Goal: Information Seeking & Learning: Learn about a topic

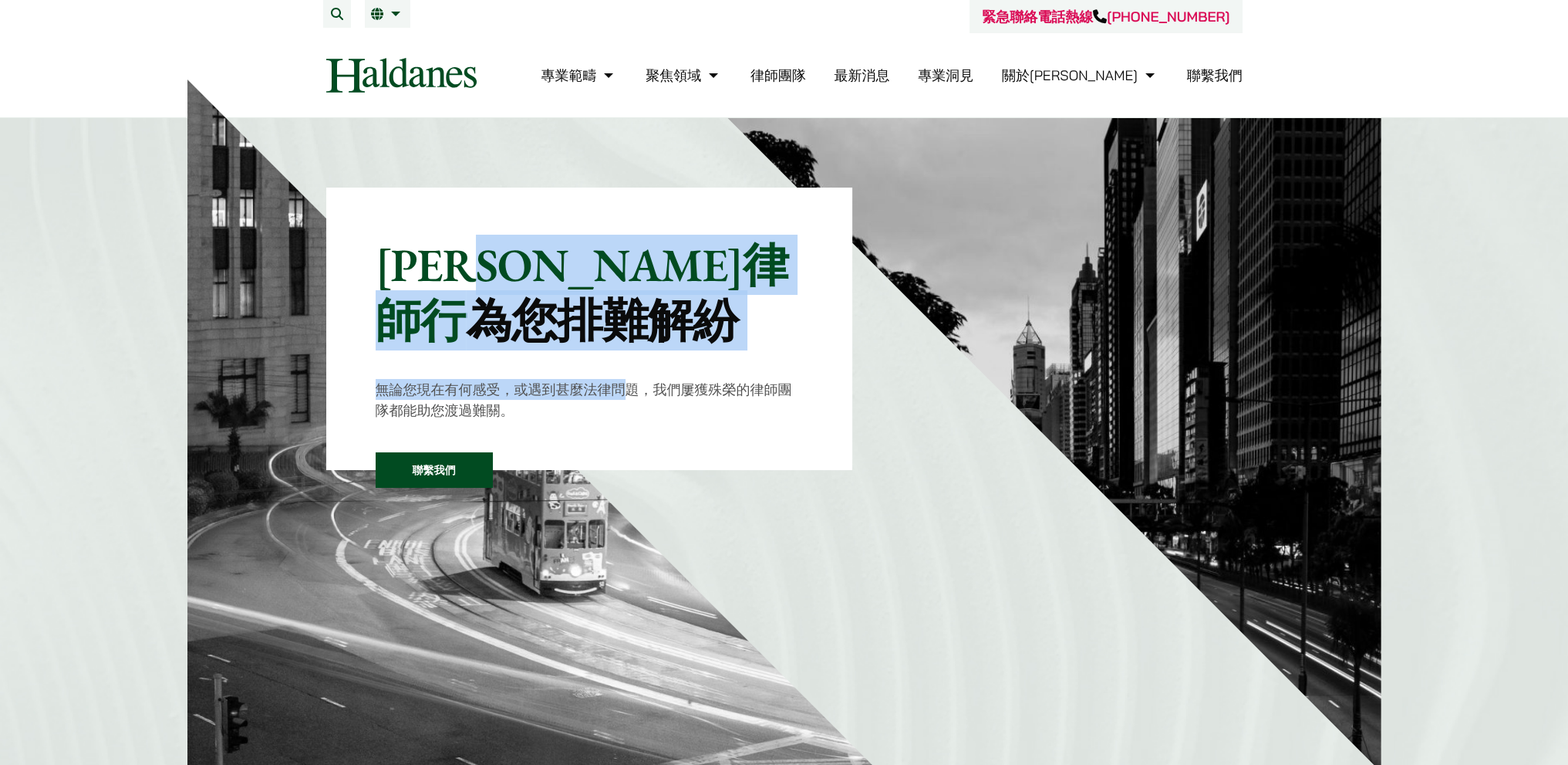
drag, startPoint x: 628, startPoint y: 348, endPoint x: 635, endPoint y: 386, distance: 38.6
click at [635, 386] on div "[PERSON_NAME]律師行 為您排難解紛 無論您現在有何感受，或遇到甚麼法律問題，我們屢獲殊榮的律師團隊都能助您渡過難關。 聯繫我們" at bounding box center [590, 329] width 428 height 184
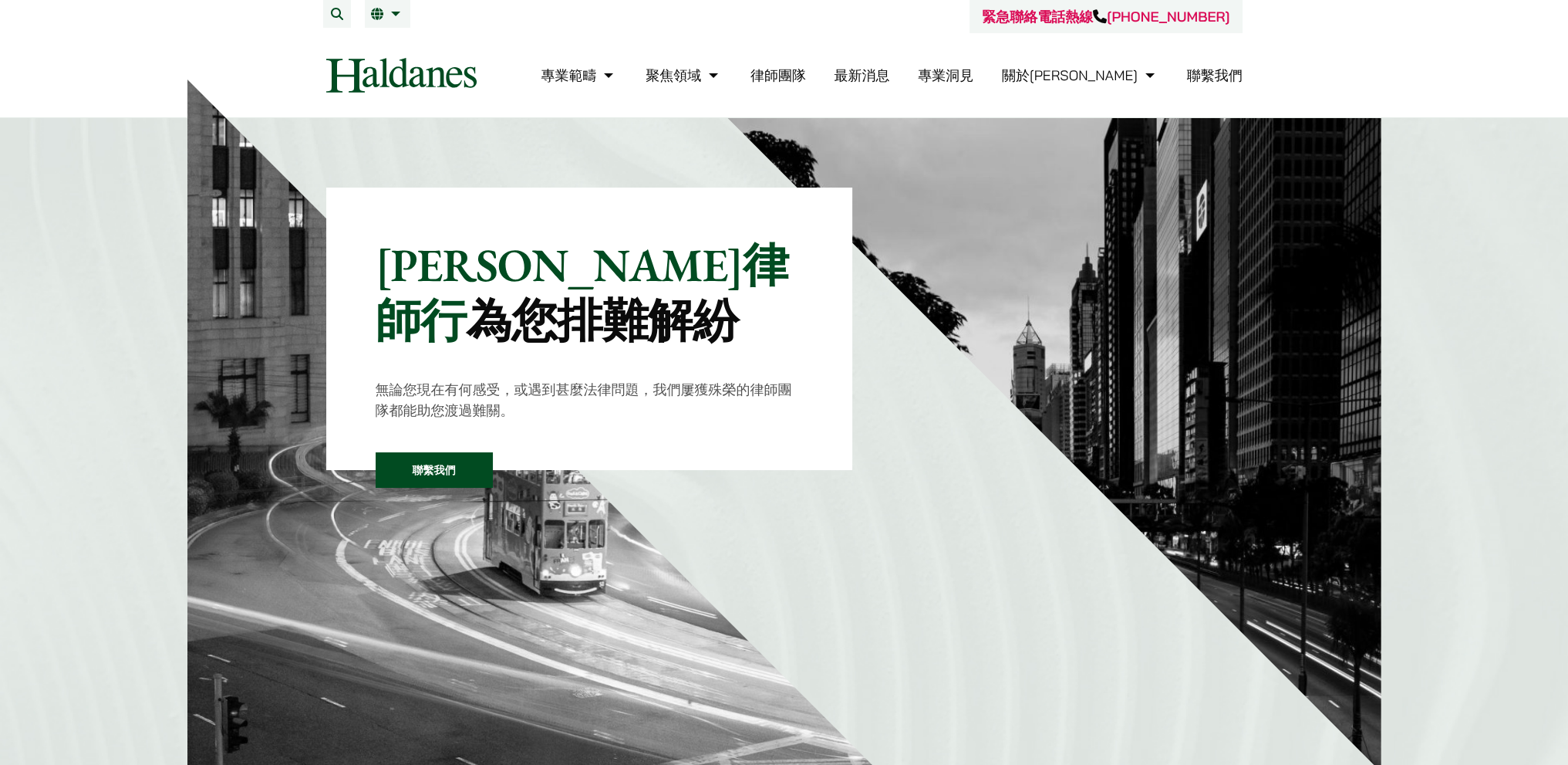
click at [638, 405] on p "無論您現在有何感受，或遇到甚麼法律問題，我們屢獲殊榮的律師團隊都能助您渡過難關。" at bounding box center [590, 399] width 428 height 41
click at [806, 77] on link "律師團隊" at bounding box center [778, 75] width 55 height 18
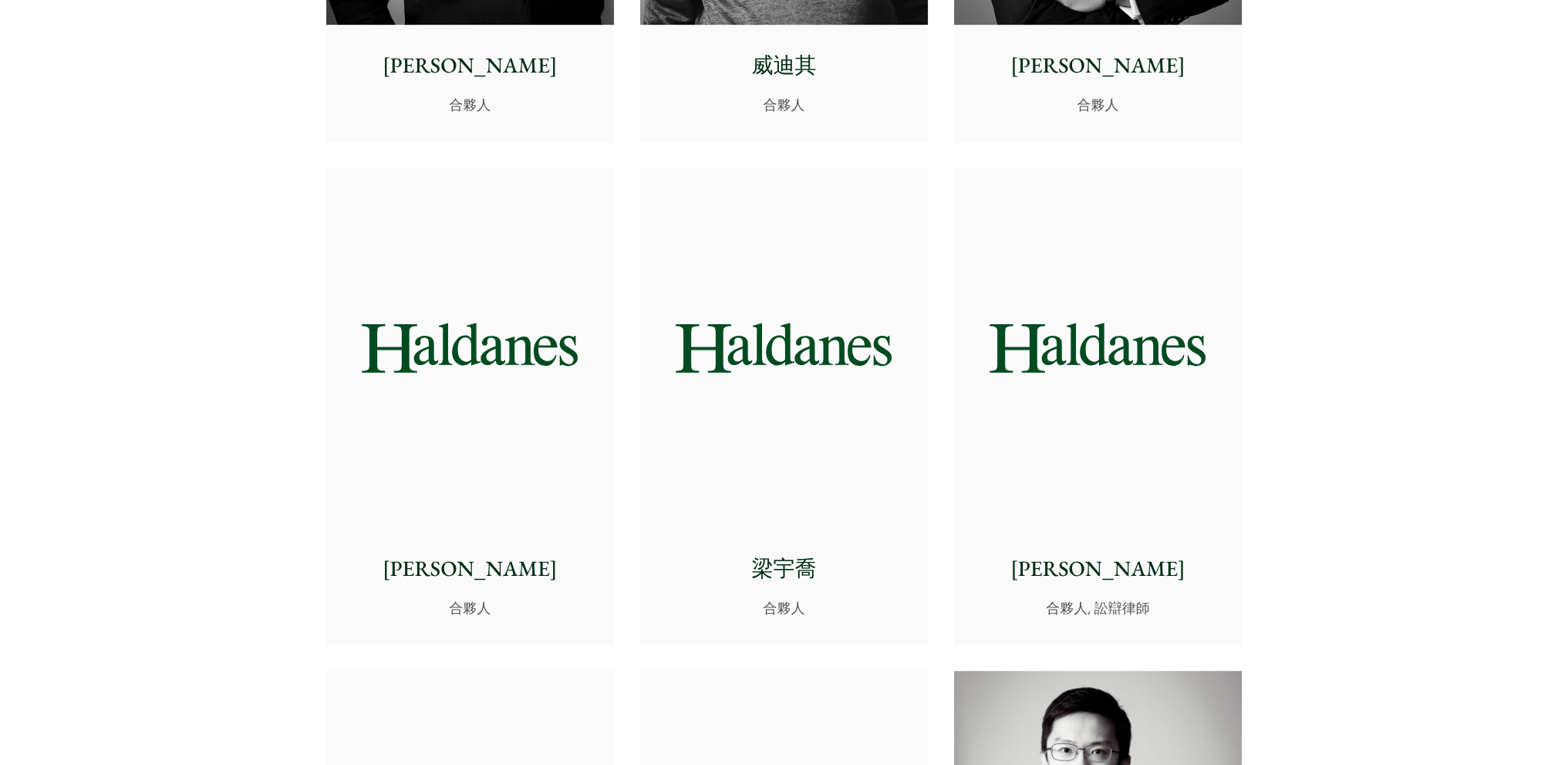
scroll to position [1158, 0]
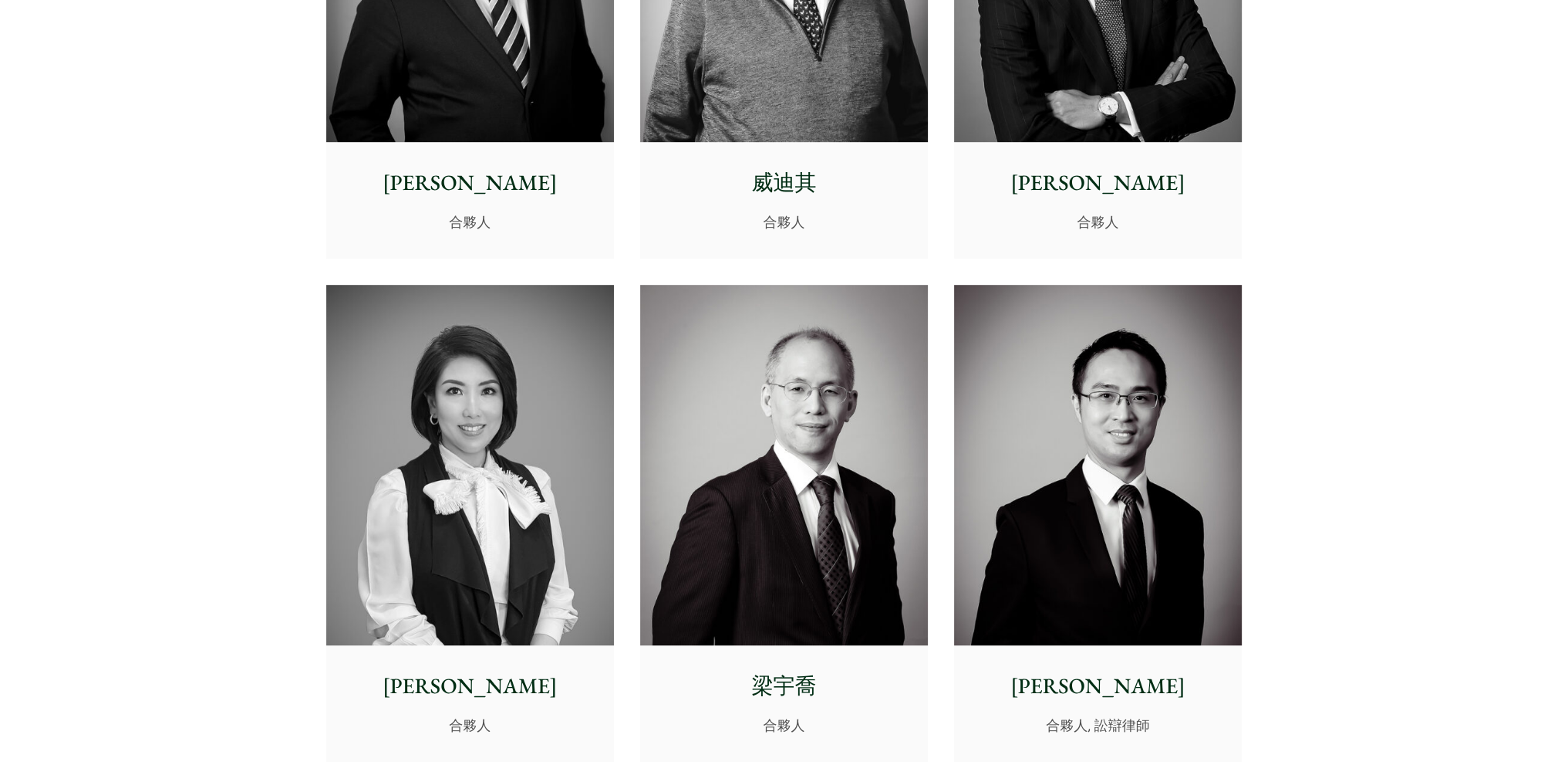
click at [1075, 425] on img at bounding box center [1098, 465] width 288 height 360
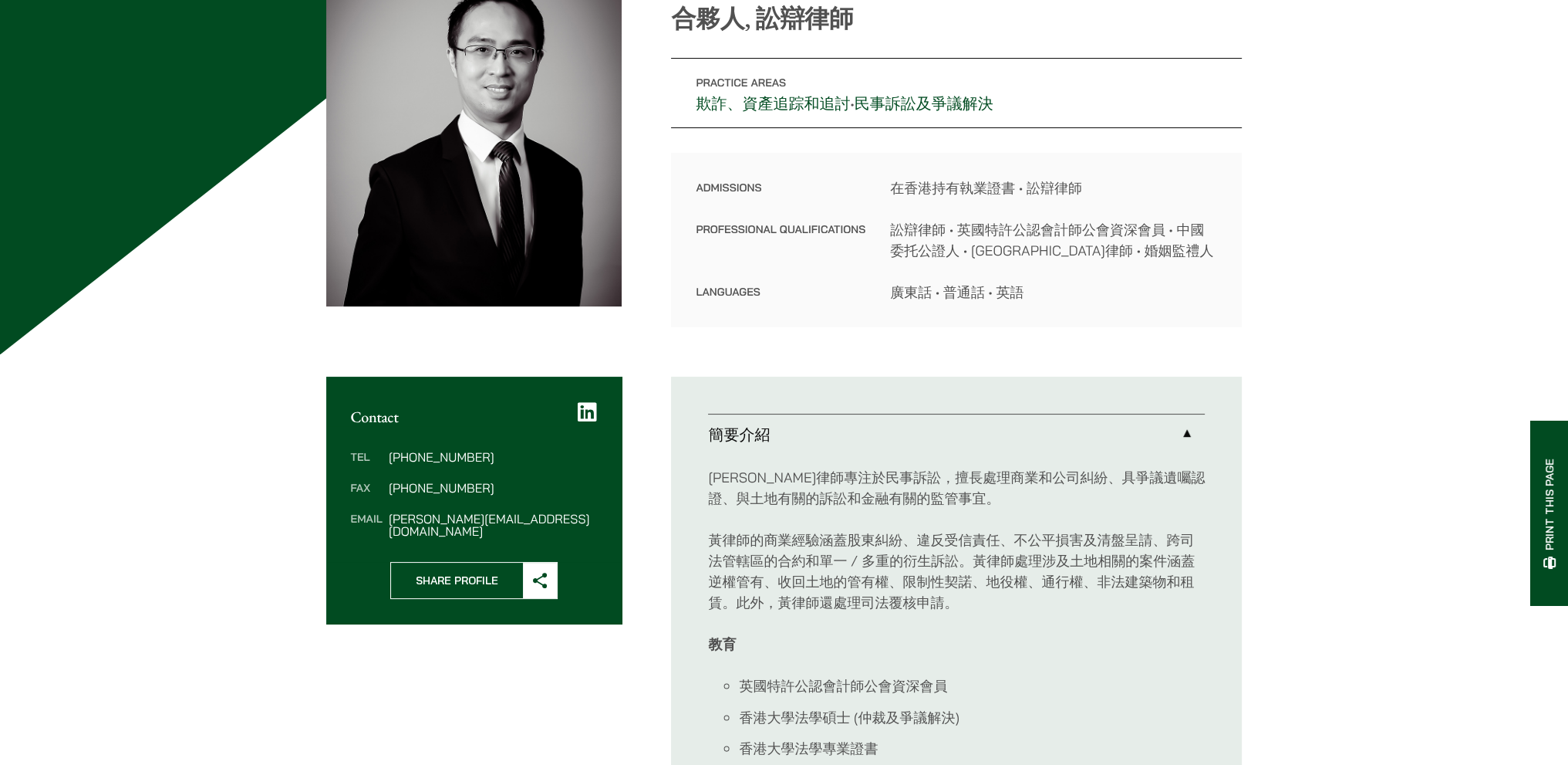
click at [867, 469] on p "[PERSON_NAME]律師專注於民事訴訟，擅長處理商業和公司糾紛、具爭議遺囑認證、與土地有關的訴訟和金融有關的監管事宜。" at bounding box center [957, 488] width 497 height 41
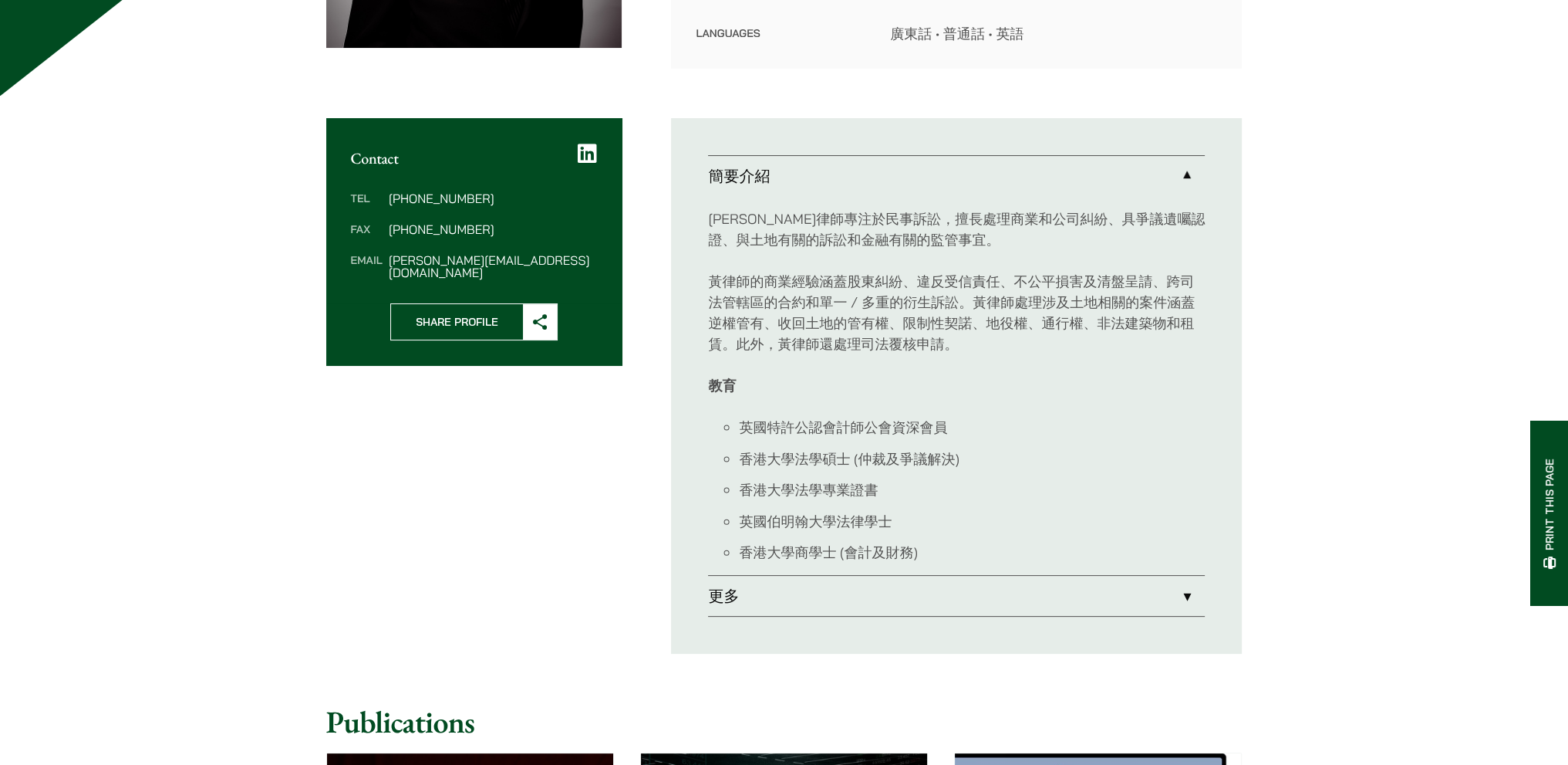
scroll to position [617, 0]
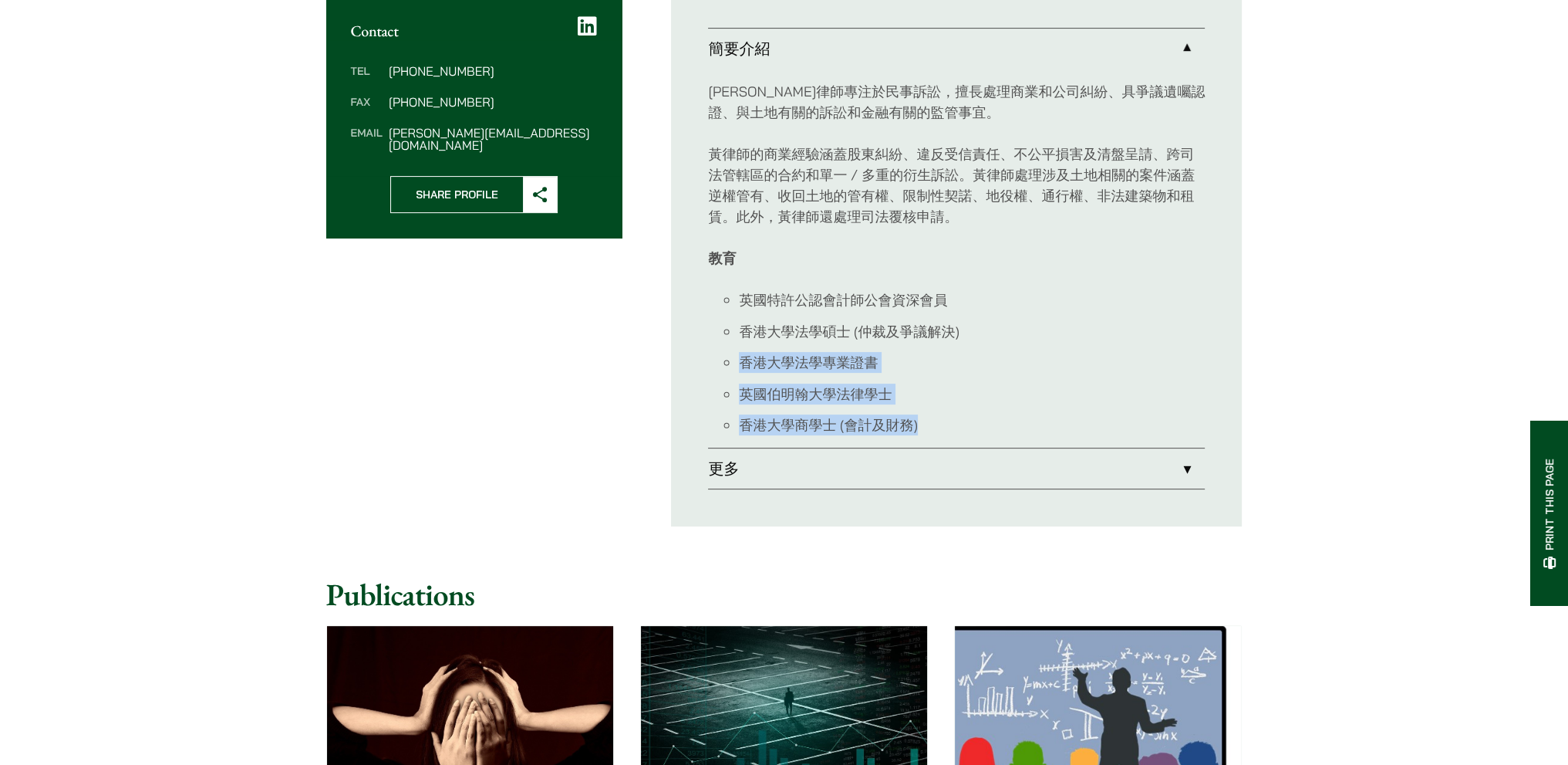
drag, startPoint x: 1027, startPoint y: 324, endPoint x: 1012, endPoint y: 429, distance: 106.1
click at [1012, 429] on ul "英國特許公認會計師公會資深會員 香港大學法學碩士 (仲裁及爭議解決) 香港大學法學專業證書 英國伯明翰大學法律學士 香港大學商學士 (會計及財務)" at bounding box center [957, 363] width 497 height 146
click at [1012, 432] on li "香港大學商學士 (會計及財務)" at bounding box center [971, 425] width 466 height 21
click at [1016, 429] on li "香港大學商學士 (會計及財務)" at bounding box center [971, 425] width 466 height 21
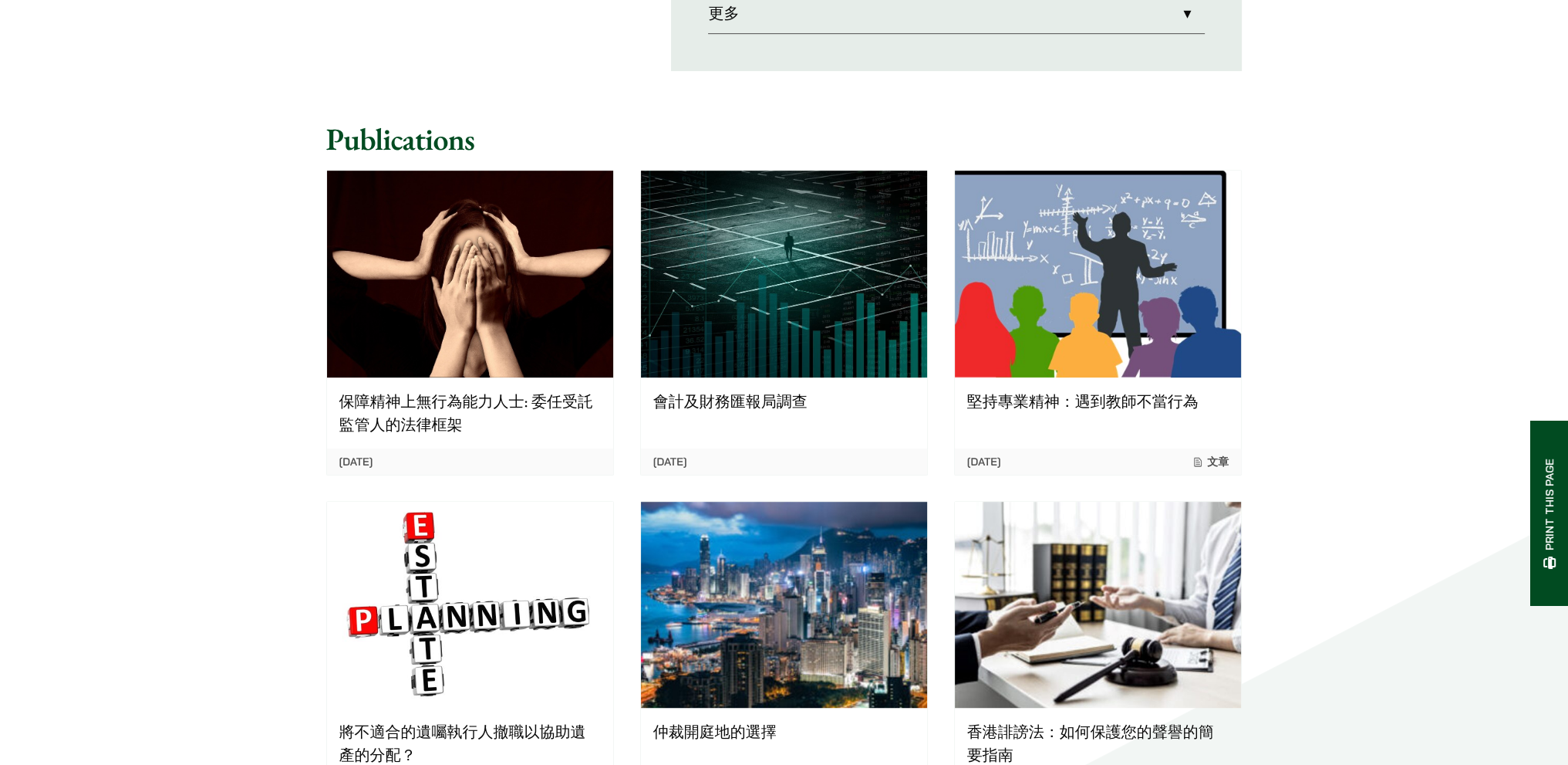
scroll to position [1158, 0]
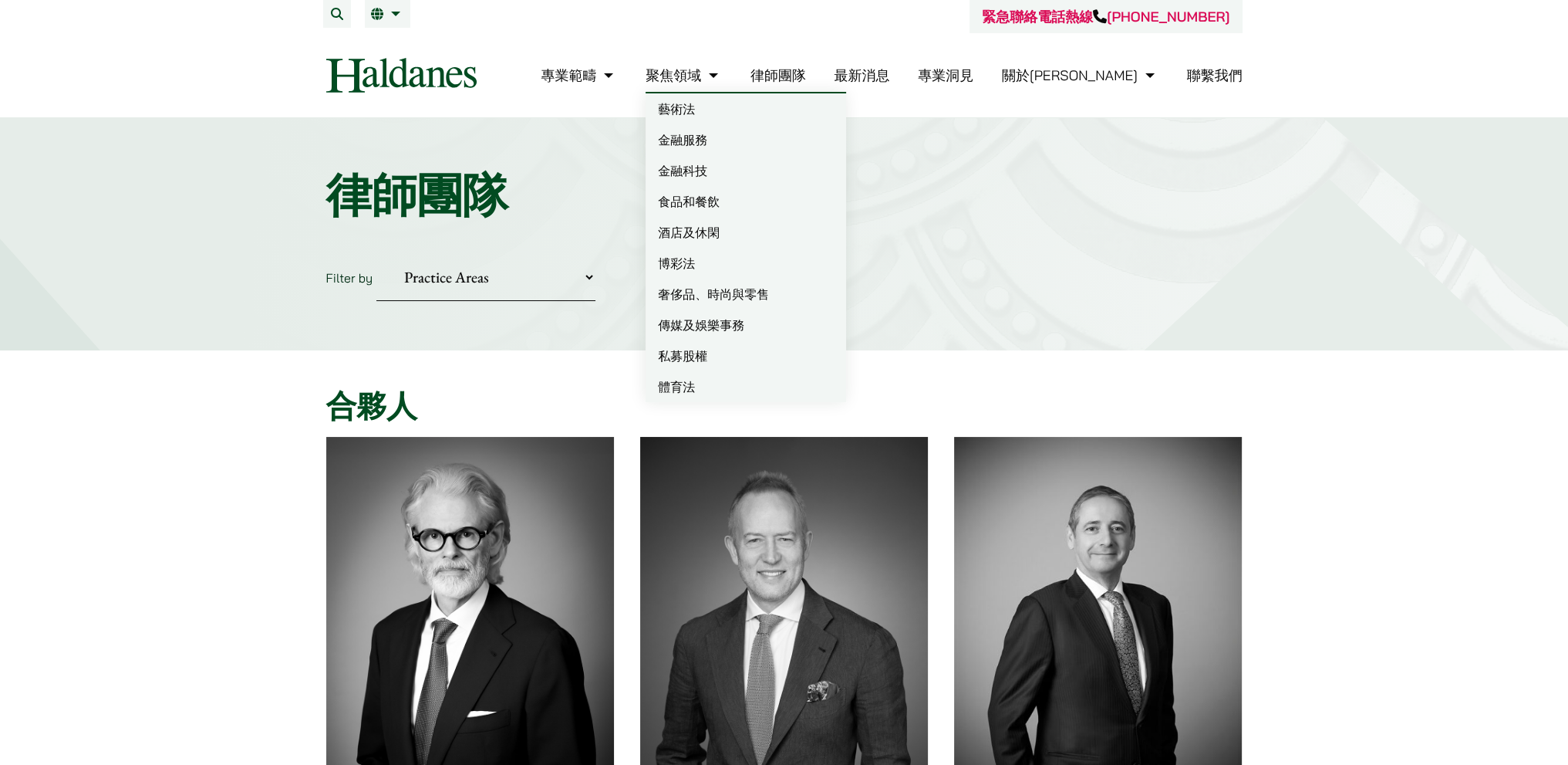
click at [756, 167] on link "金融科技" at bounding box center [746, 170] width 201 height 31
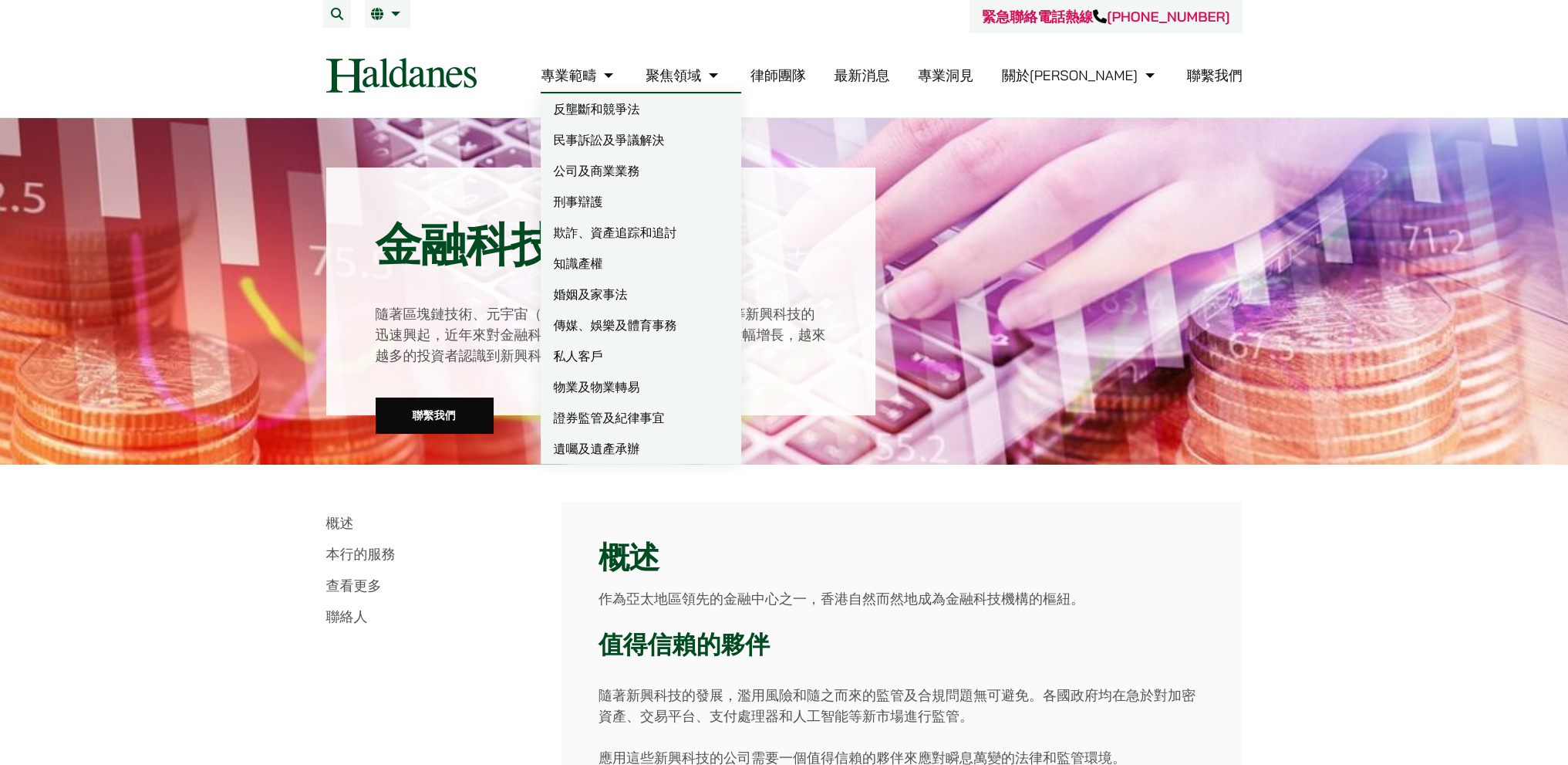
click at [679, 449] on link "遺囑及遺產承辦" at bounding box center [641, 448] width 201 height 31
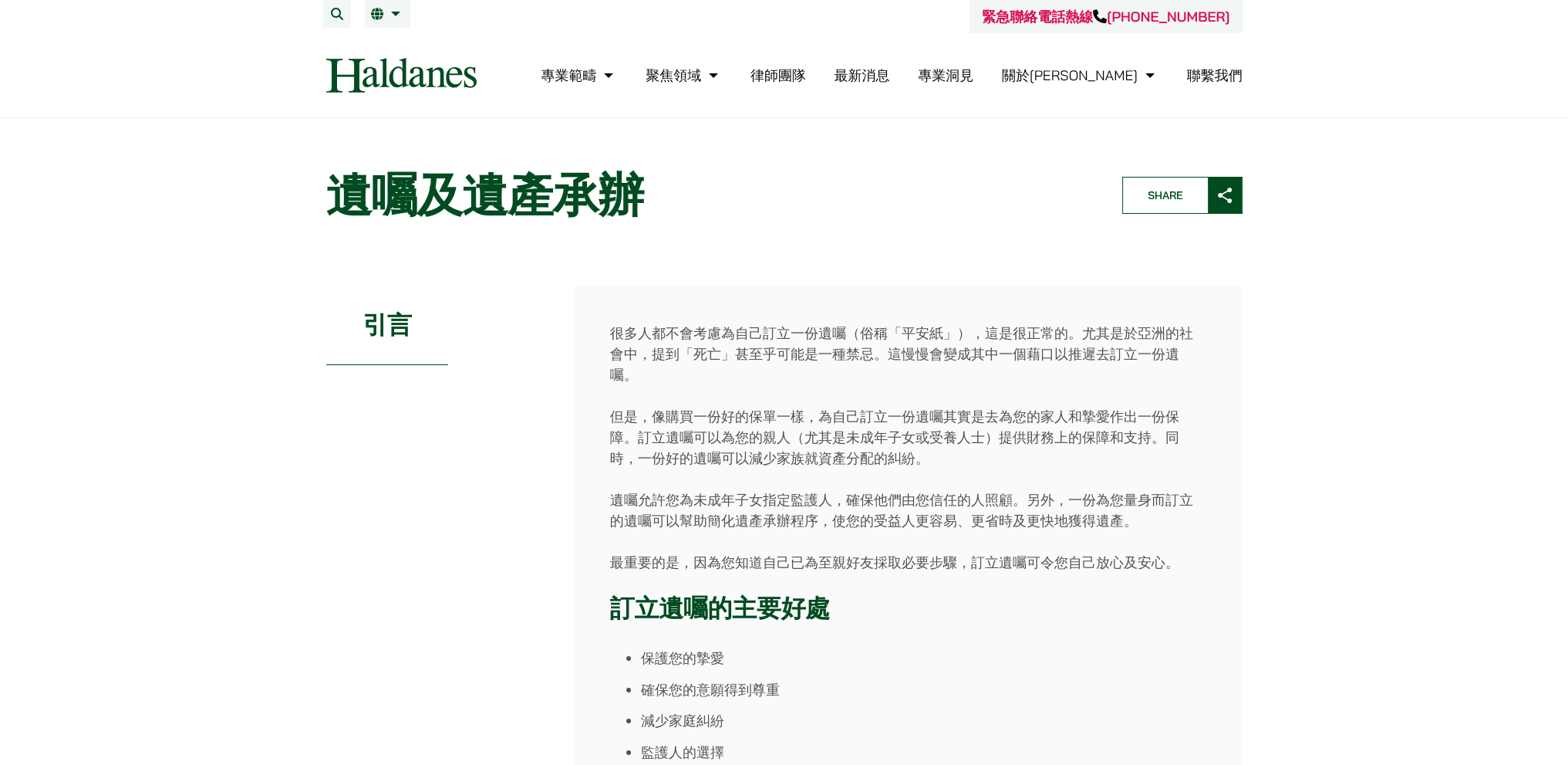
scroll to position [155, 0]
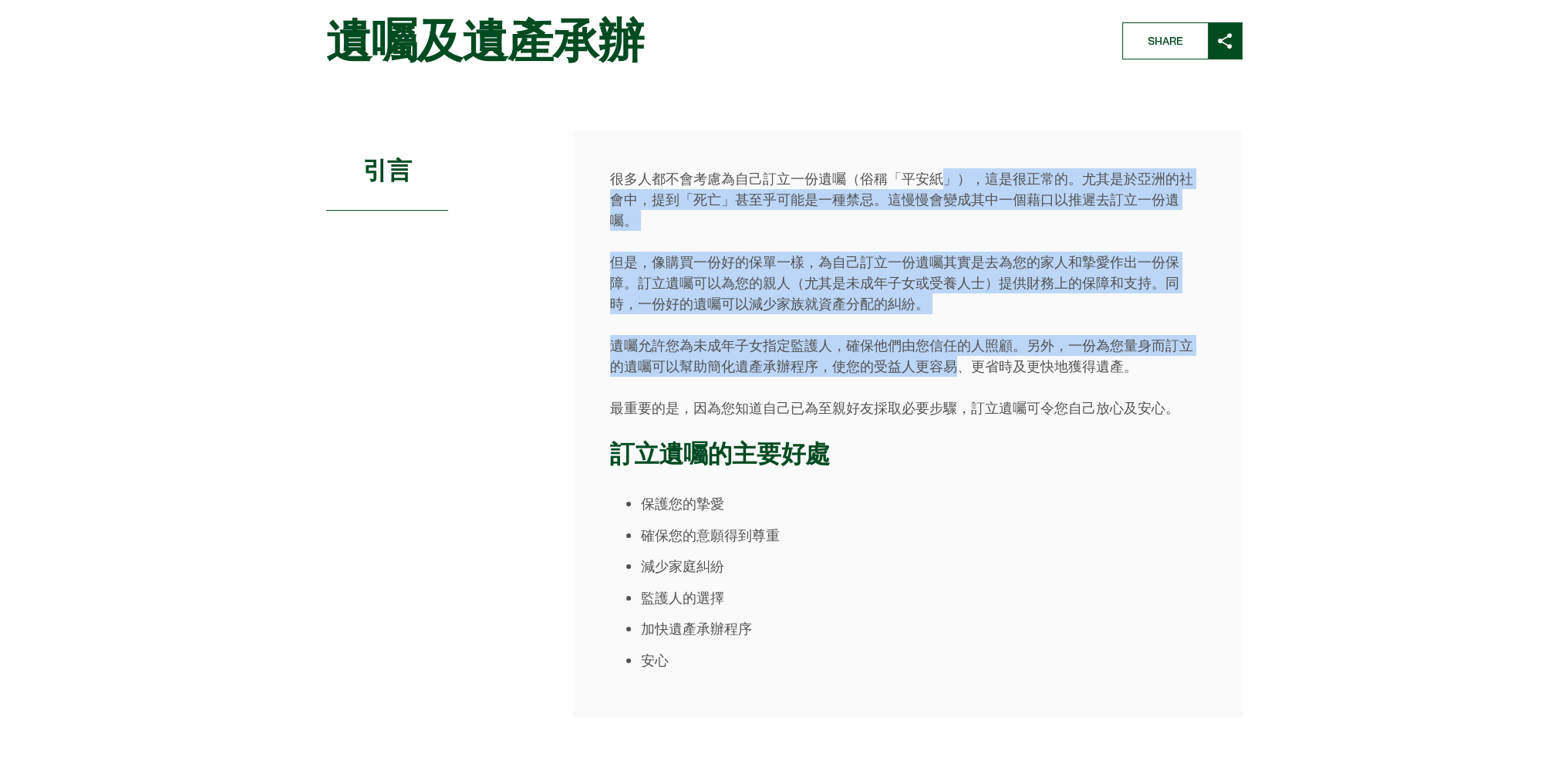
drag, startPoint x: 952, startPoint y: 322, endPoint x: 949, endPoint y: 382, distance: 60.1
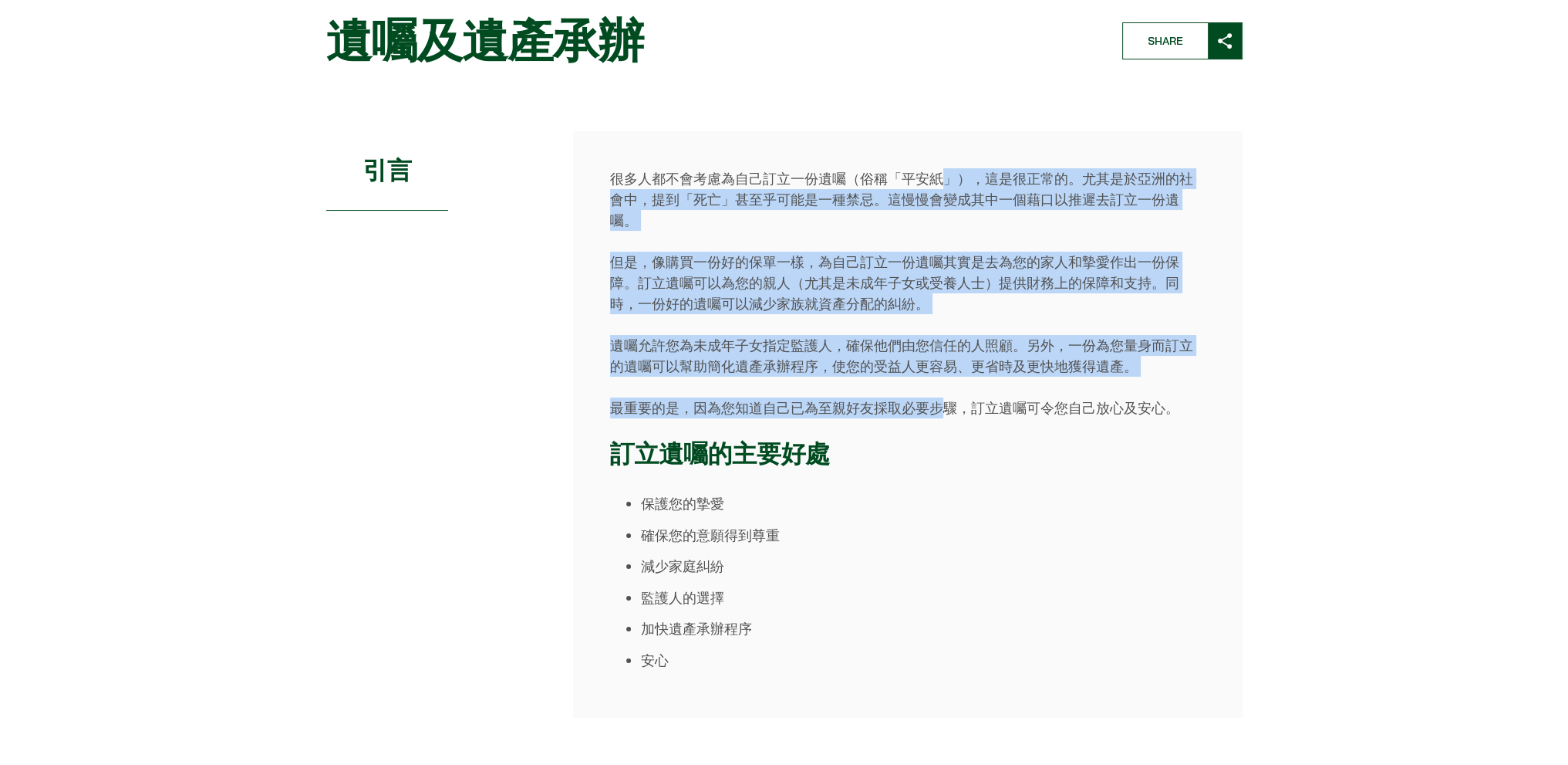
drag, startPoint x: 948, startPoint y: 392, endPoint x: 944, endPoint y: 381, distance: 11.7
click at [948, 398] on p "最重要的是，因為您知道自己已為至親好友採取必要步驟，訂立遺囑可令您自己放心及安心。" at bounding box center [907, 408] width 595 height 21
click at [939, 365] on div "很多人都不會考慮為自己訂立一份遺囑（俗稱「平安紙」），這是很正常的。尤其是於亞洲的社會中，提到「死亡」甚至乎可能是一種禁忌。這慢慢會變成其中一個藉口以推遲去訂…" at bounding box center [908, 424] width 669 height 586
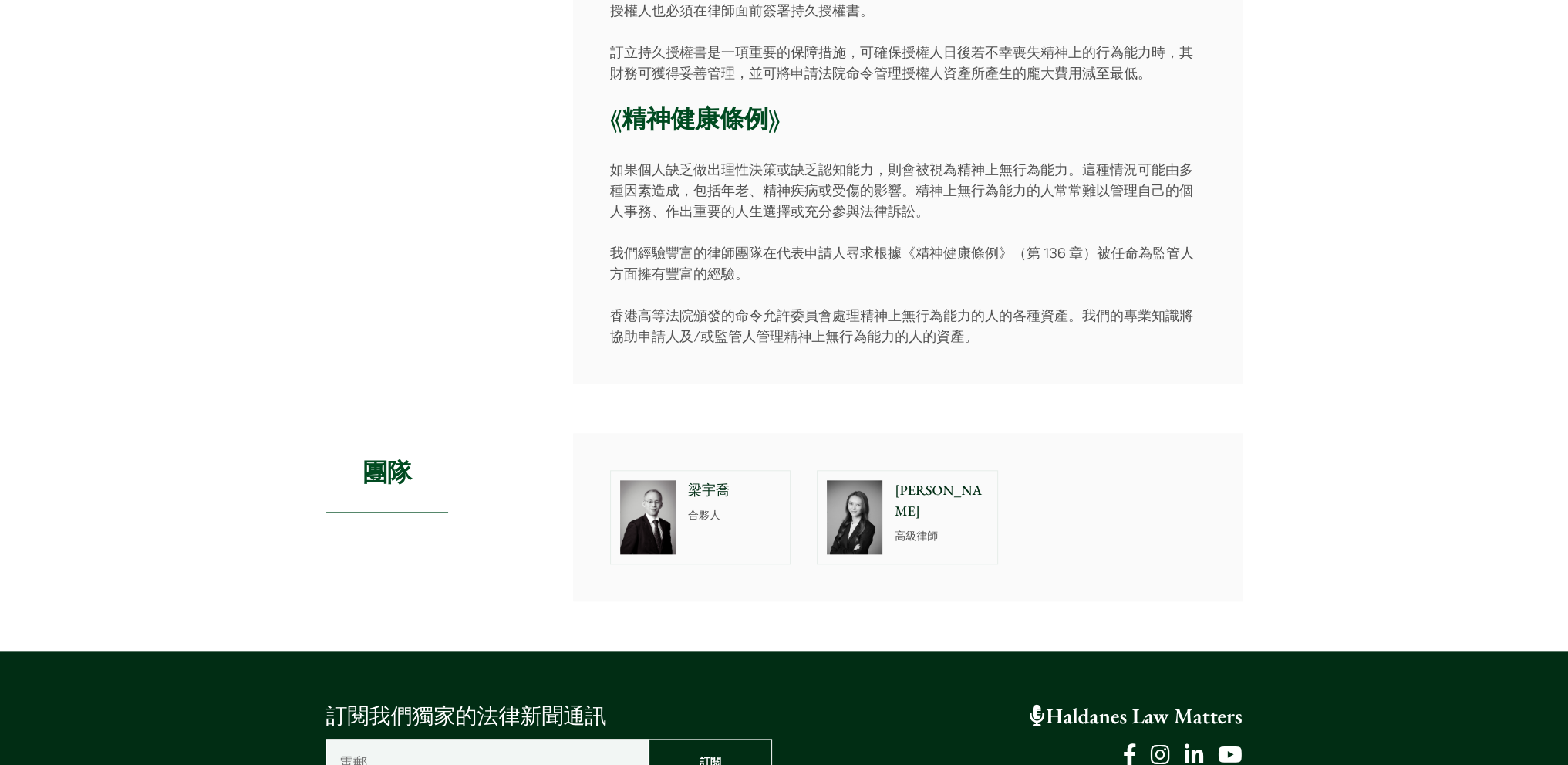
scroll to position [2160, 0]
click at [703, 508] on p "合夥人" at bounding box center [735, 516] width 94 height 16
click at [857, 491] on img at bounding box center [854, 518] width 55 height 74
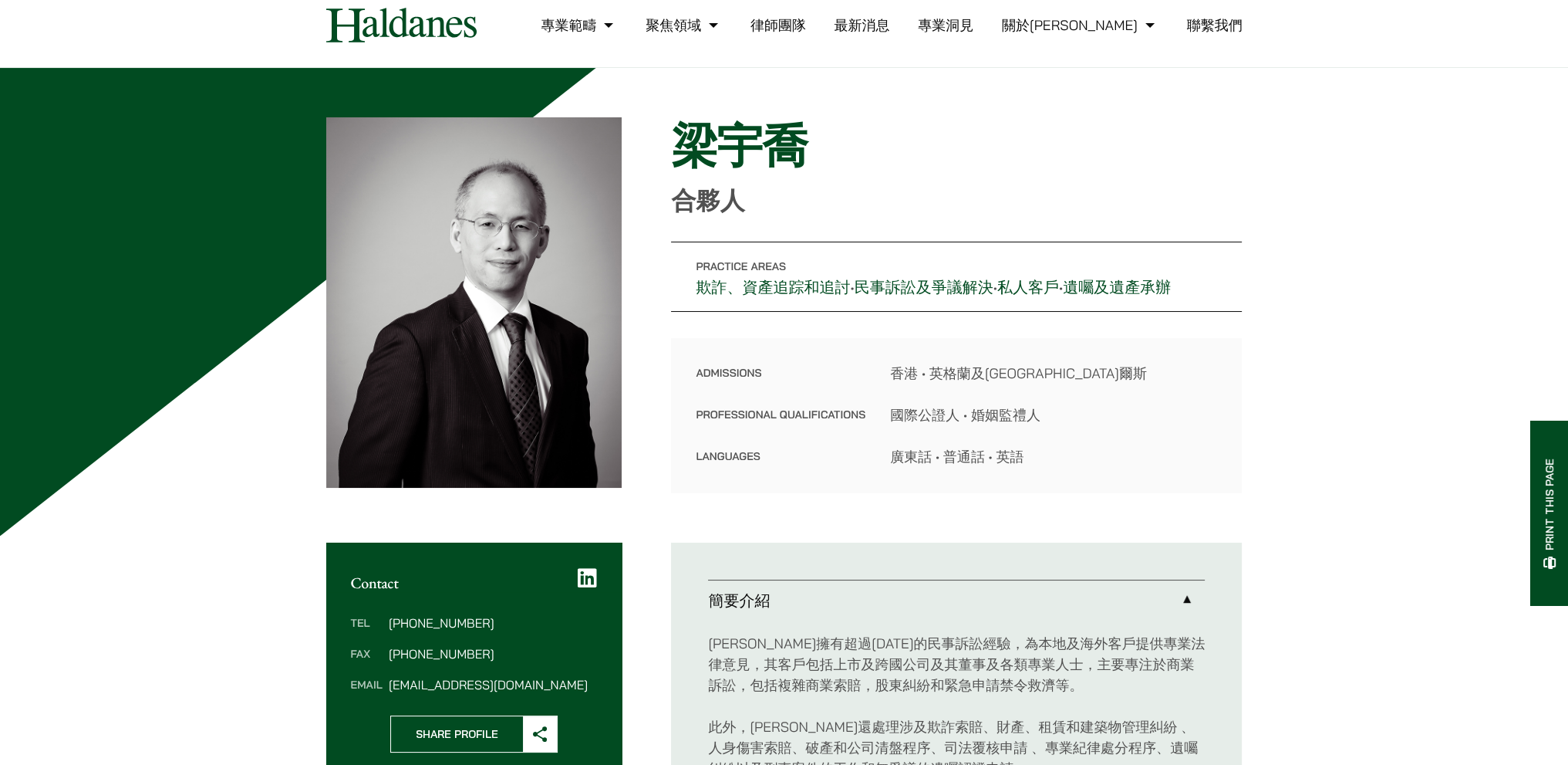
scroll to position [77, 0]
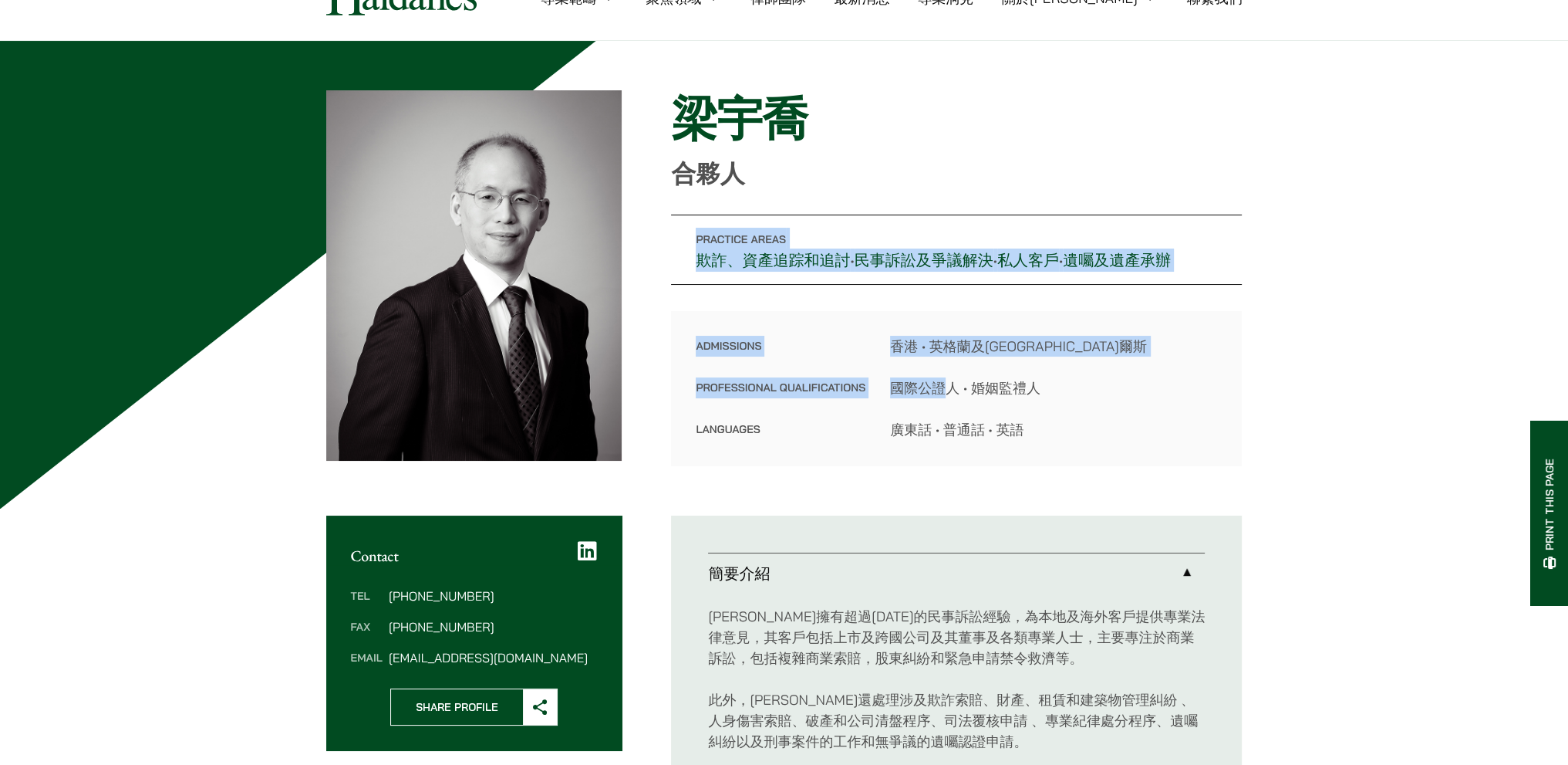
drag, startPoint x: 939, startPoint y: 401, endPoint x: 922, endPoint y: 482, distance: 82.8
click at [928, 462] on div "Home » Lawyers » 梁宇喬 梁宇喬 合夥人 Practice Areas 欺詐、資產追踪和追討 • 民事訴訟及爭議解決 • 私人客戶 • 遺囑及…" at bounding box center [784, 278] width 917 height 376
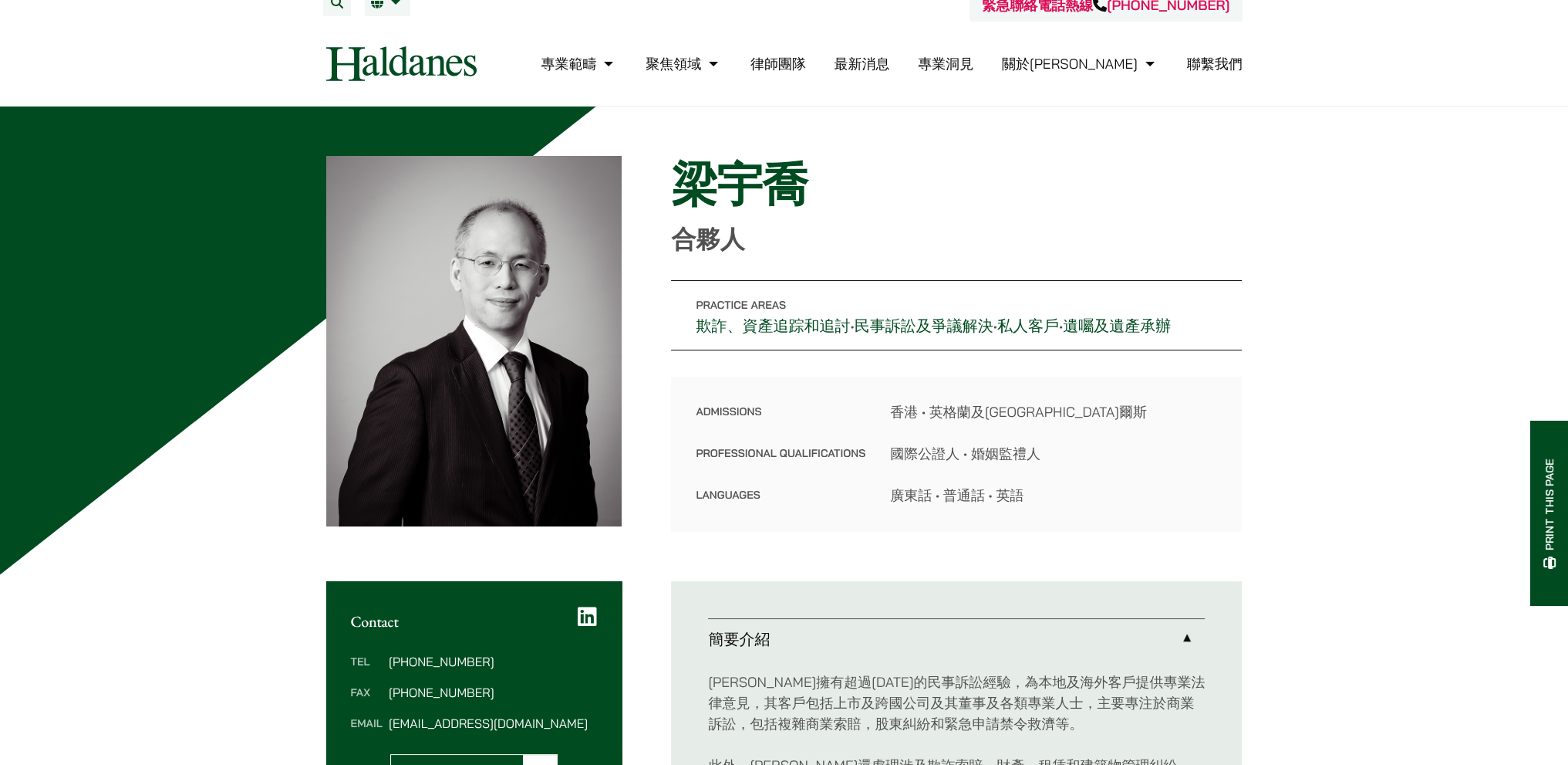
scroll to position [0, 0]
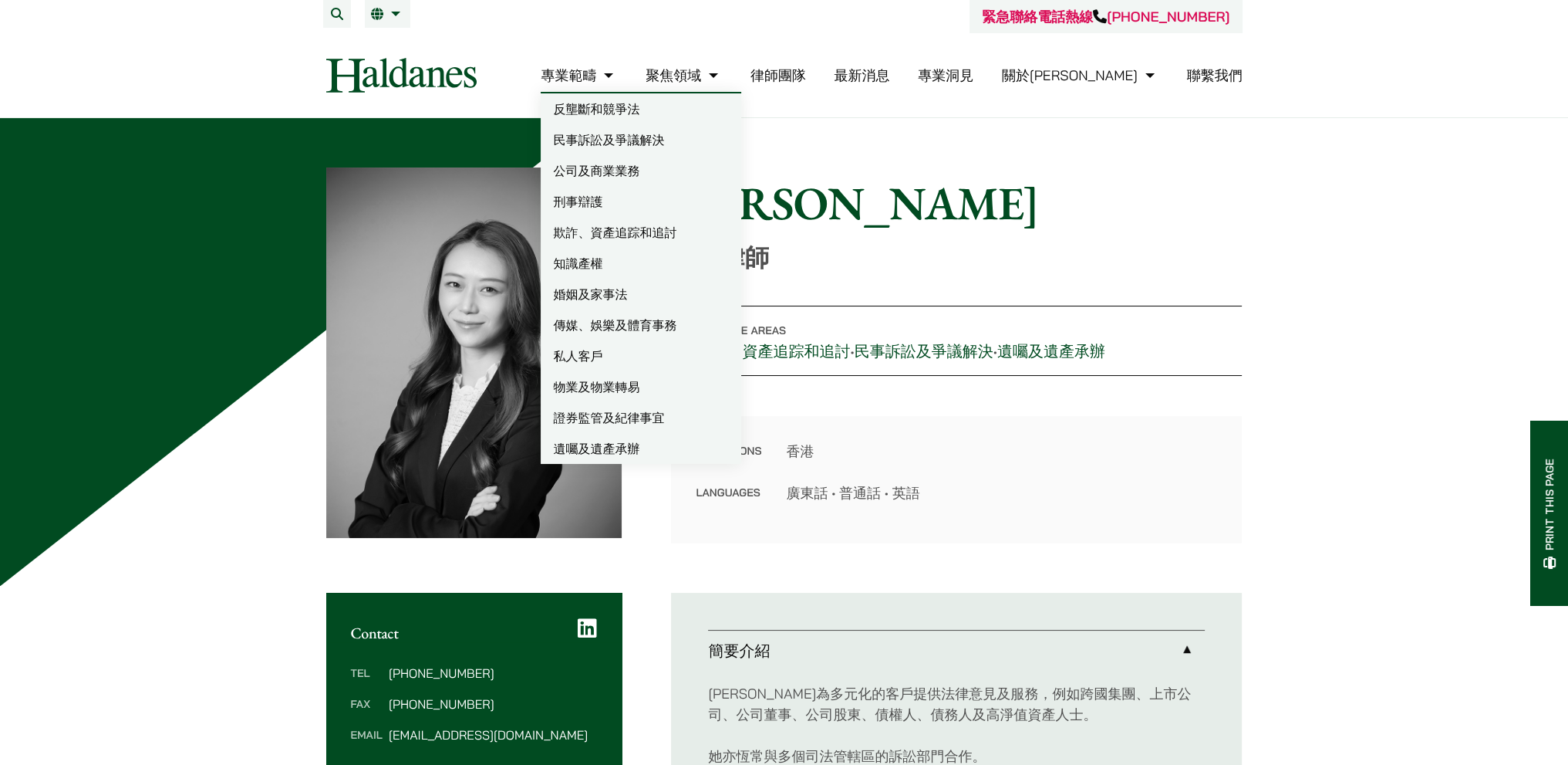
click at [650, 104] on link "反壟斷和競爭法" at bounding box center [641, 109] width 201 height 31
